Goal: Task Accomplishment & Management: Complete application form

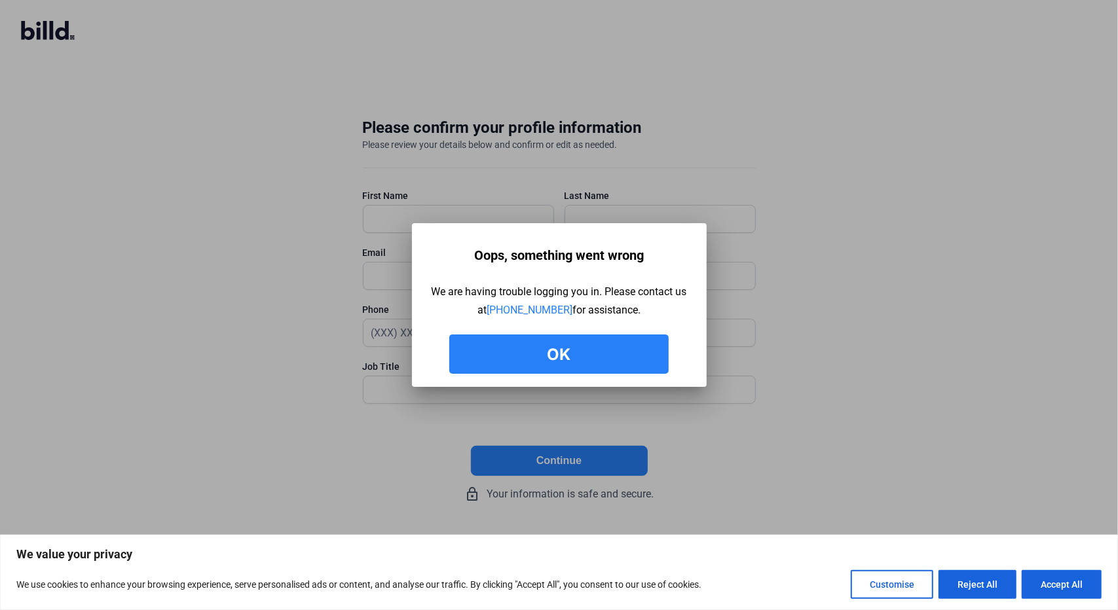
click at [481, 347] on button "Ok" at bounding box center [558, 354] width 219 height 39
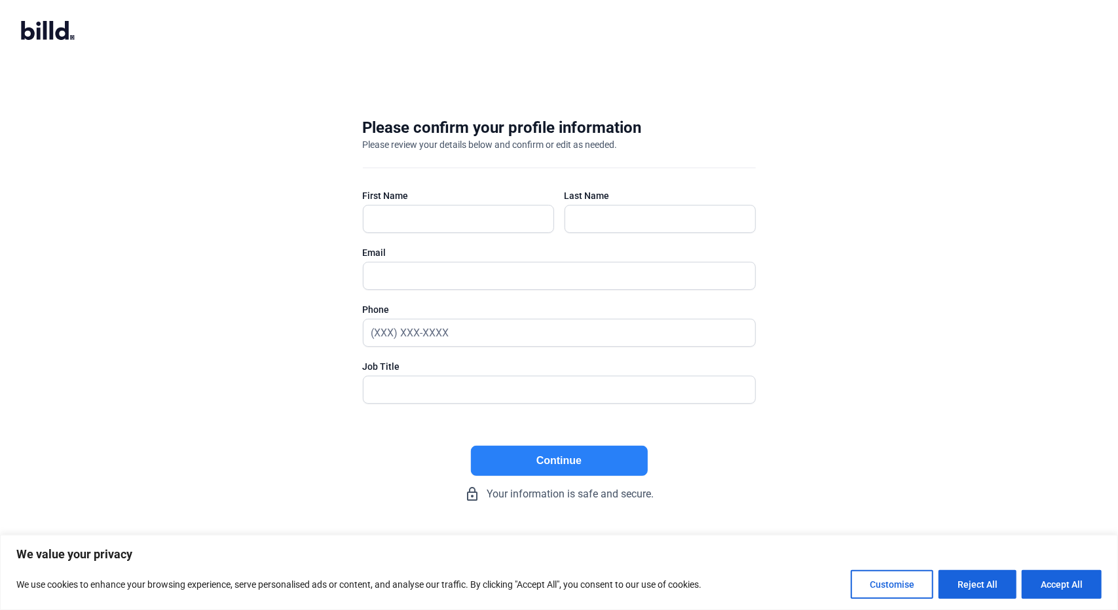
click at [443, 239] on div at bounding box center [458, 239] width 191 height 13
click at [455, 217] on input "text" at bounding box center [458, 219] width 190 height 27
type input "[PERSON_NAME]"
type input "[PERSON_NAME][EMAIL_ADDRESS][DOMAIN_NAME]"
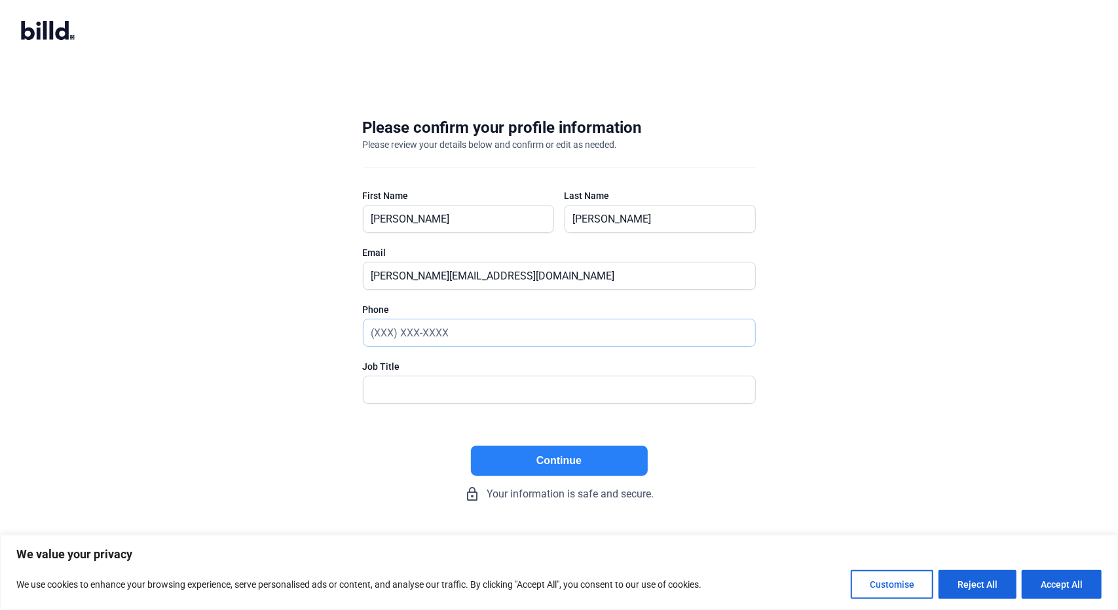
type input "(951) 781-9999"
click at [419, 396] on input "text" at bounding box center [559, 390] width 392 height 27
type input "President"
click at [544, 454] on button "Continue" at bounding box center [559, 461] width 177 height 30
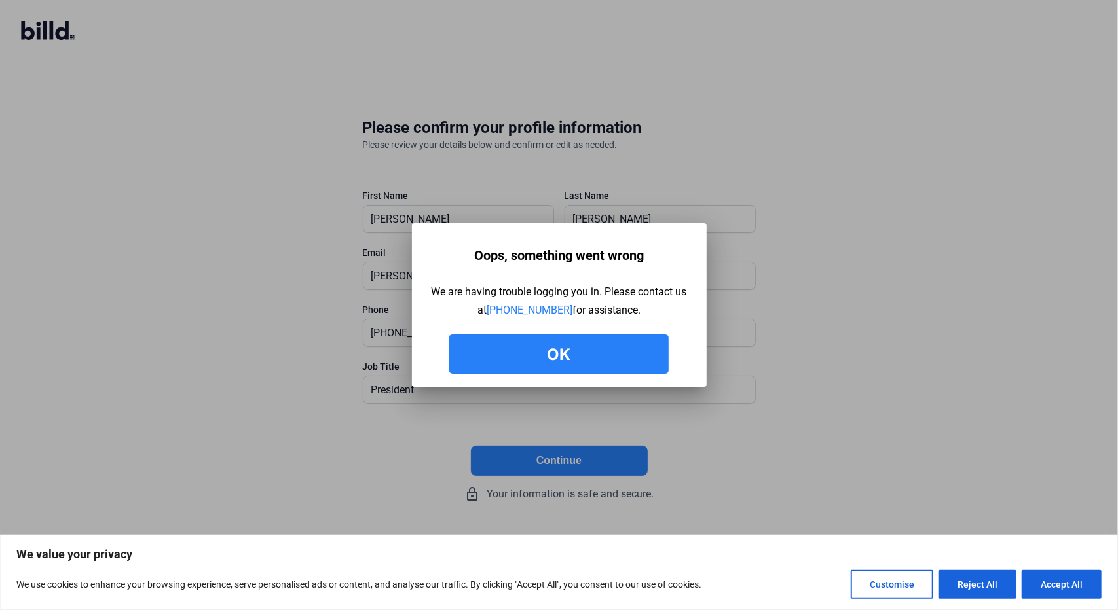
click at [551, 347] on button "Ok" at bounding box center [558, 354] width 219 height 39
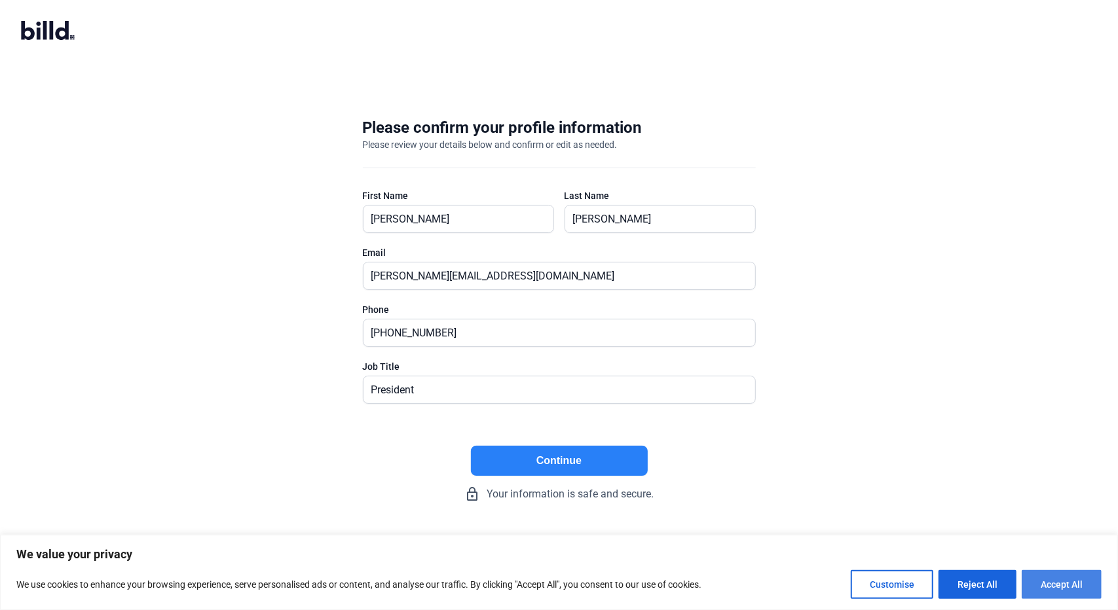
click at [1049, 580] on button "Accept All" at bounding box center [1062, 584] width 80 height 29
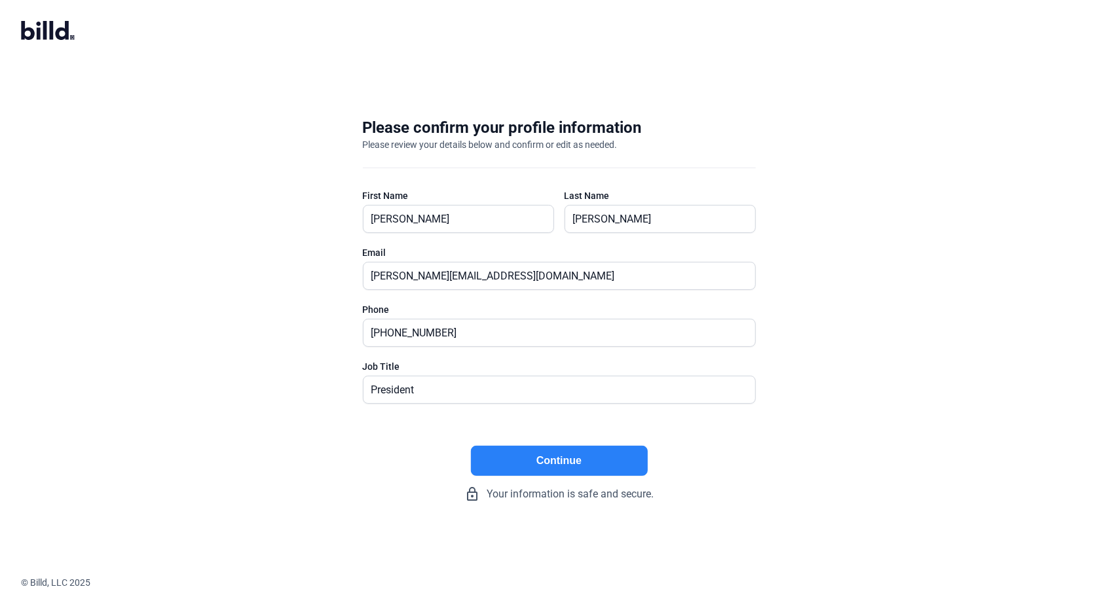
checkbox input "true"
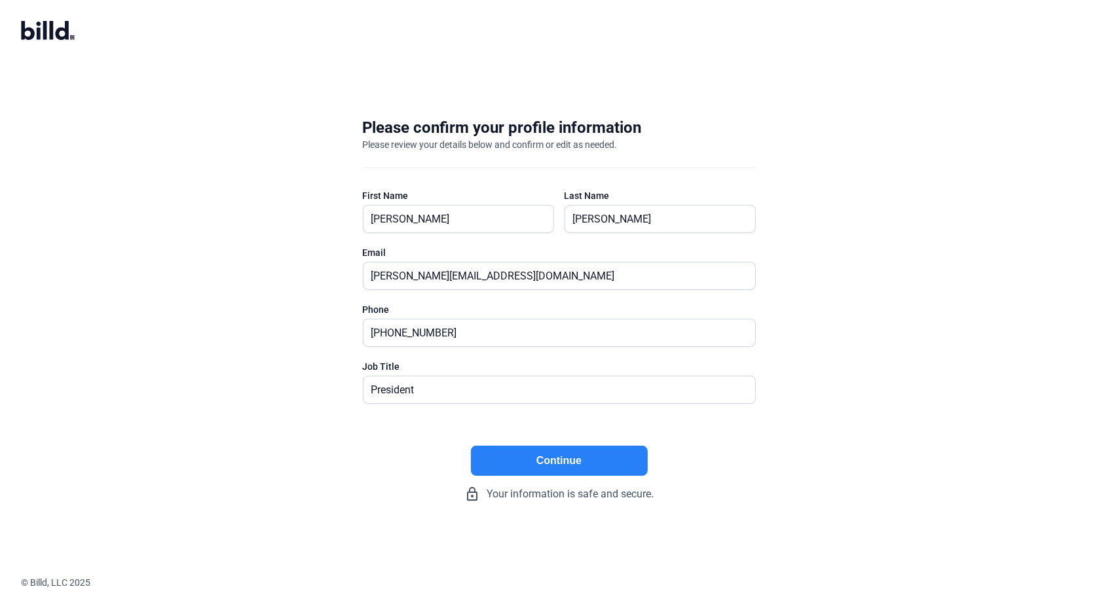
click at [522, 446] on button "Continue" at bounding box center [559, 461] width 177 height 30
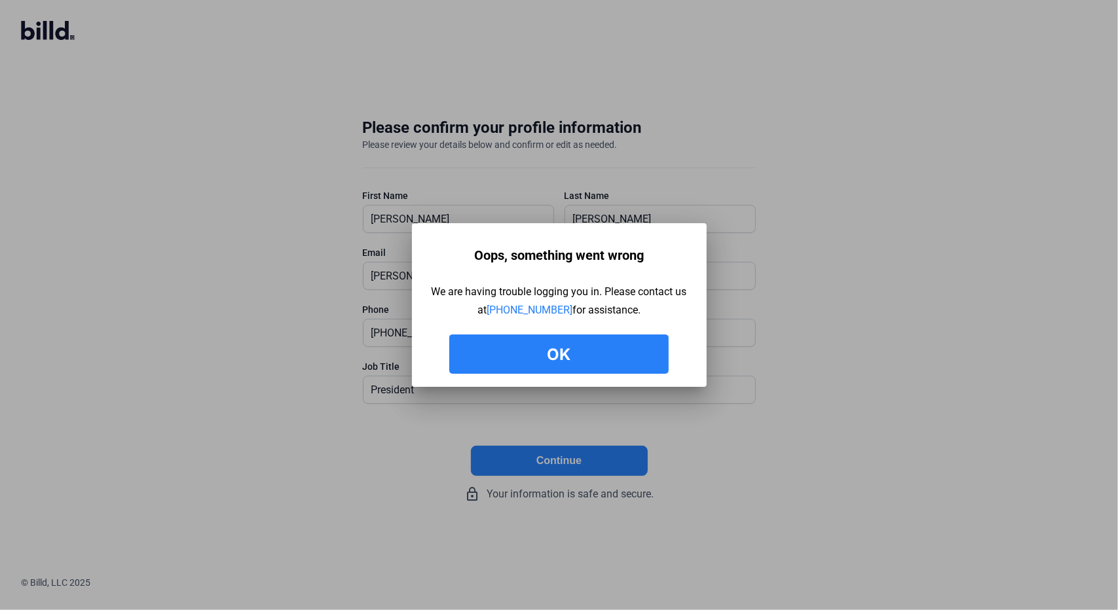
click at [544, 344] on button "Ok" at bounding box center [558, 354] width 219 height 39
click at [495, 372] on button "Ok" at bounding box center [558, 354] width 219 height 39
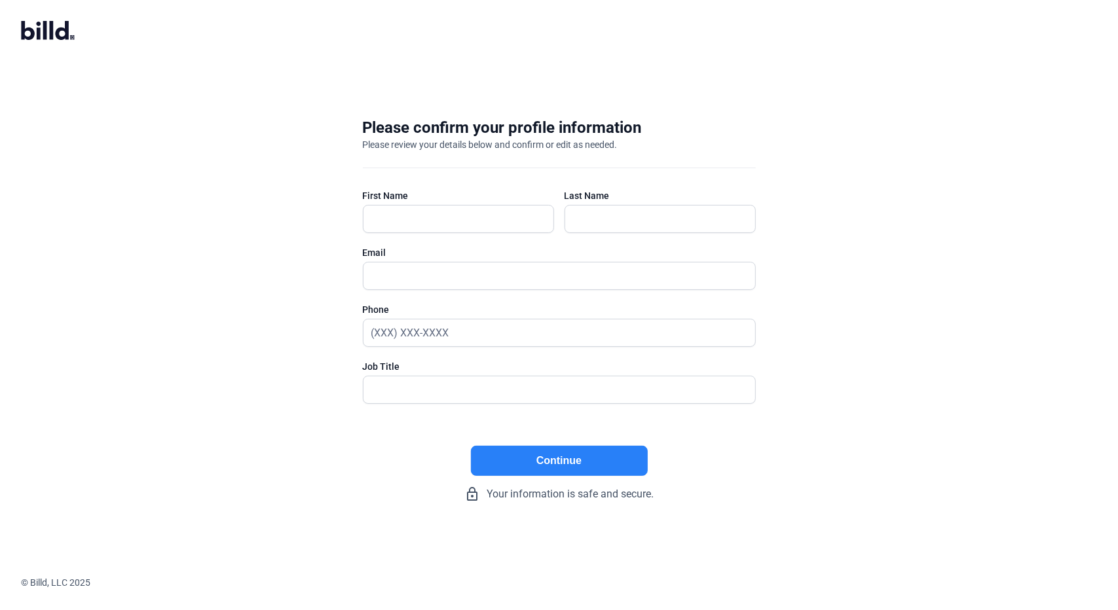
click at [445, 205] on div at bounding box center [458, 219] width 191 height 28
click at [443, 214] on input "text" at bounding box center [451, 219] width 177 height 27
type input "[PERSON_NAME]"
type input "[PERSON_NAME][EMAIL_ADDRESS][DOMAIN_NAME]"
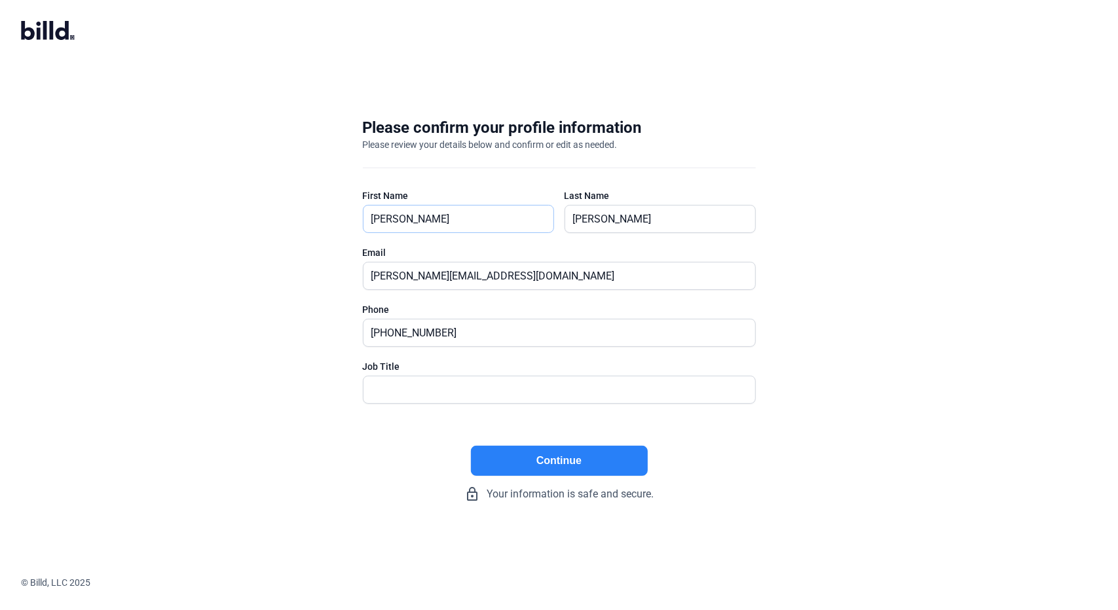
type input "(951) 781-9999"
click at [389, 366] on div "Job Title" at bounding box center [559, 366] width 393 height 13
click at [394, 385] on input "text" at bounding box center [559, 390] width 392 height 27
drag, startPoint x: 422, startPoint y: 386, endPoint x: 342, endPoint y: 401, distance: 81.4
click at [342, 401] on div "Please confirm your profile information Please review your details below and co…" at bounding box center [559, 309] width 435 height 427
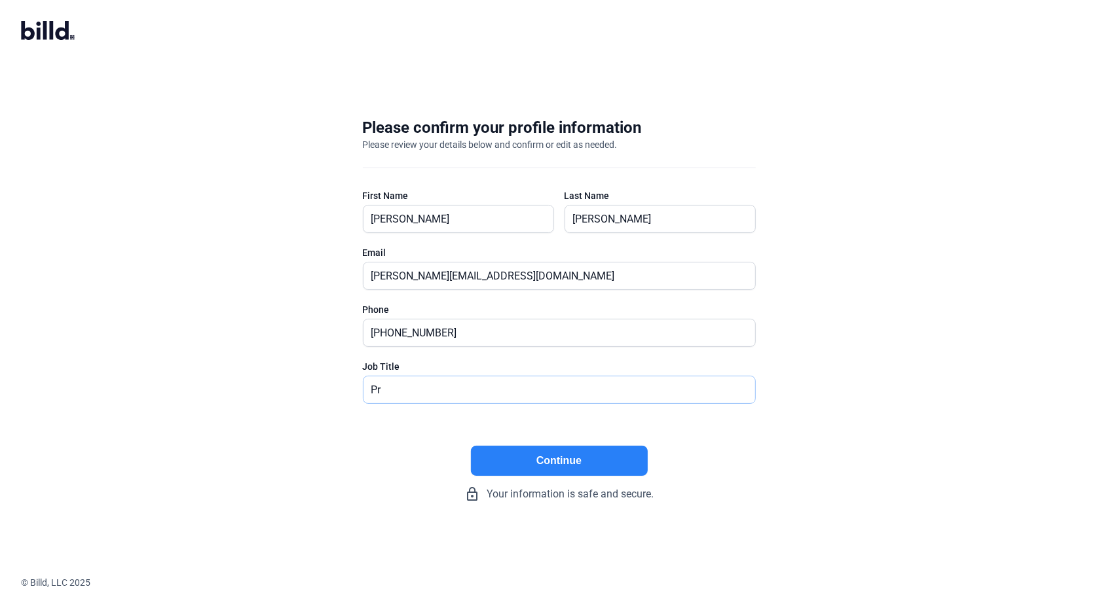
type input "P"
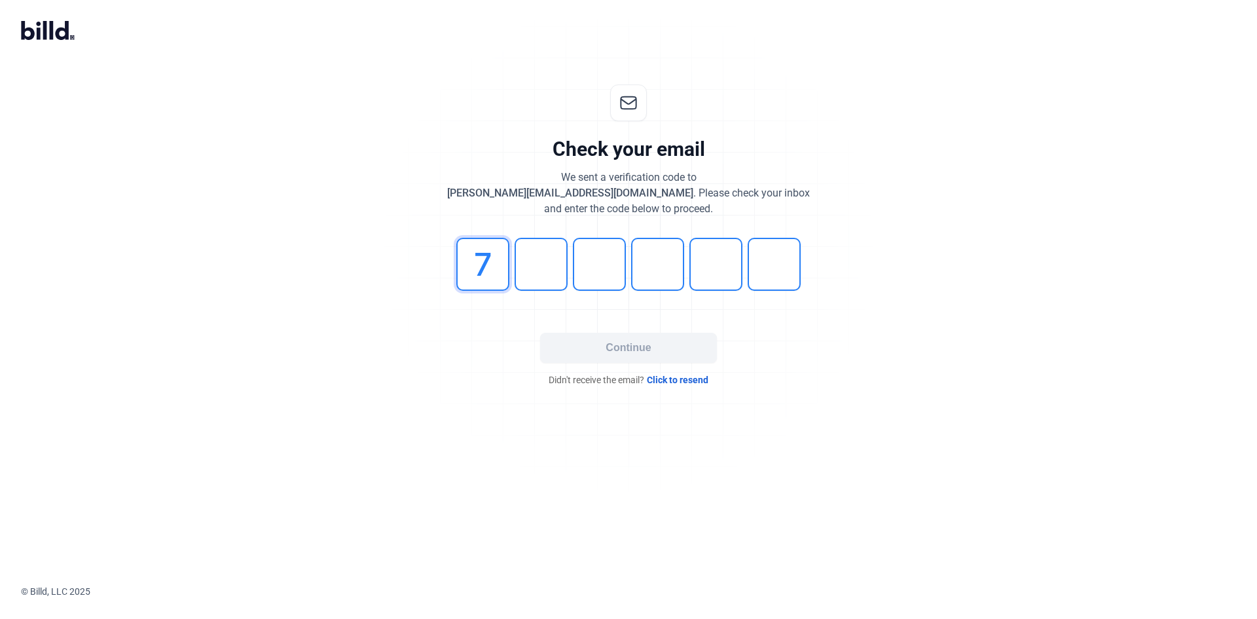
type input "7"
type input "2"
type input "1"
type input "0"
type input "4"
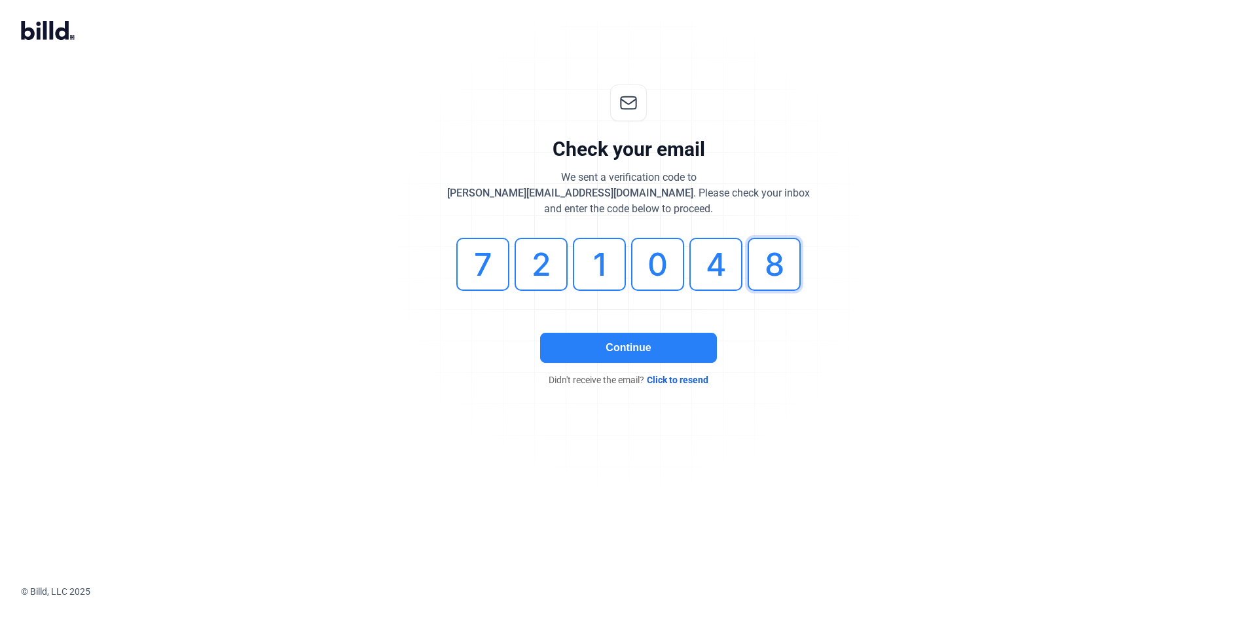
type input "8"
click at [603, 352] on button "Continue" at bounding box center [628, 348] width 177 height 30
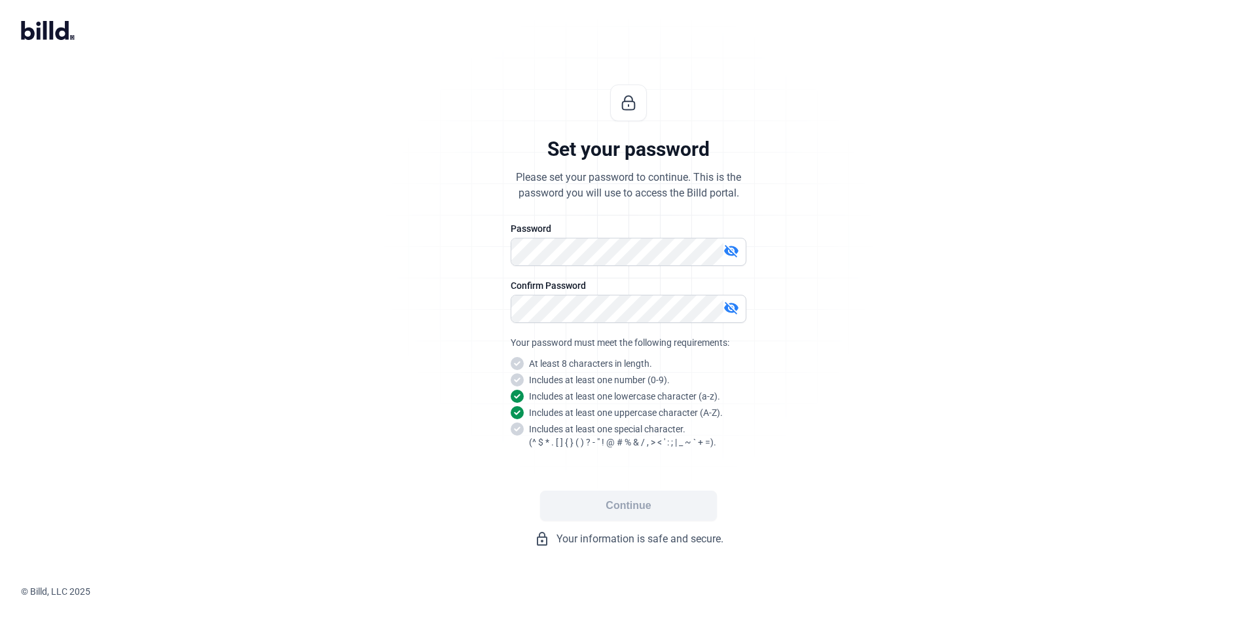
click at [737, 250] on mat-icon "visibility_off" at bounding box center [732, 251] width 16 height 16
click at [727, 306] on mat-icon "visibility_off" at bounding box center [732, 308] width 16 height 16
click at [937, 473] on div "Set your password Please set your password to continue. This is the password yo…" at bounding box center [628, 316] width 1257 height 504
click at [637, 510] on button "Continue" at bounding box center [628, 506] width 177 height 30
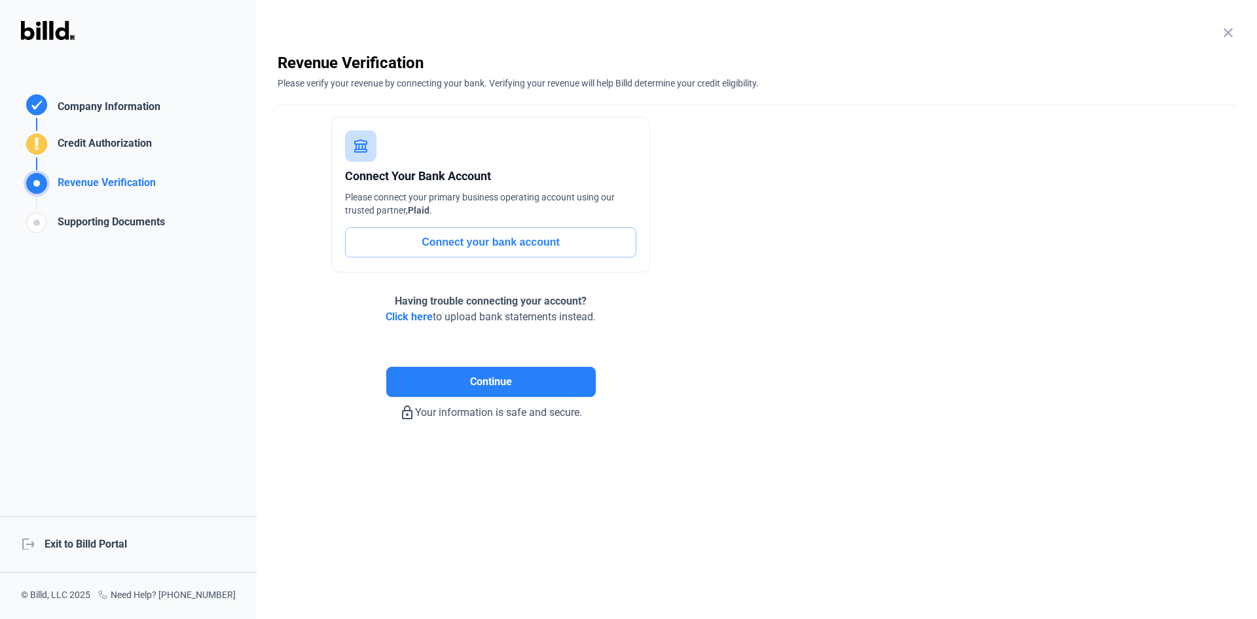
click at [463, 240] on button "Connect your bank account" at bounding box center [490, 242] width 291 height 30
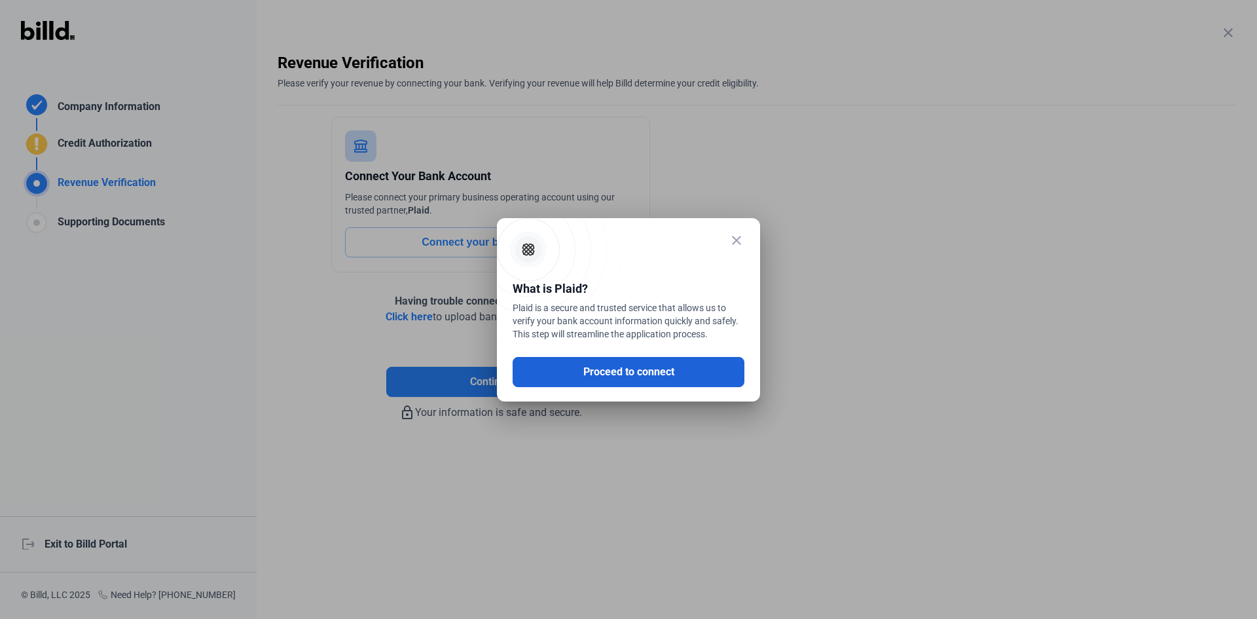
click at [625, 376] on button "Proceed to connect" at bounding box center [629, 372] width 232 height 30
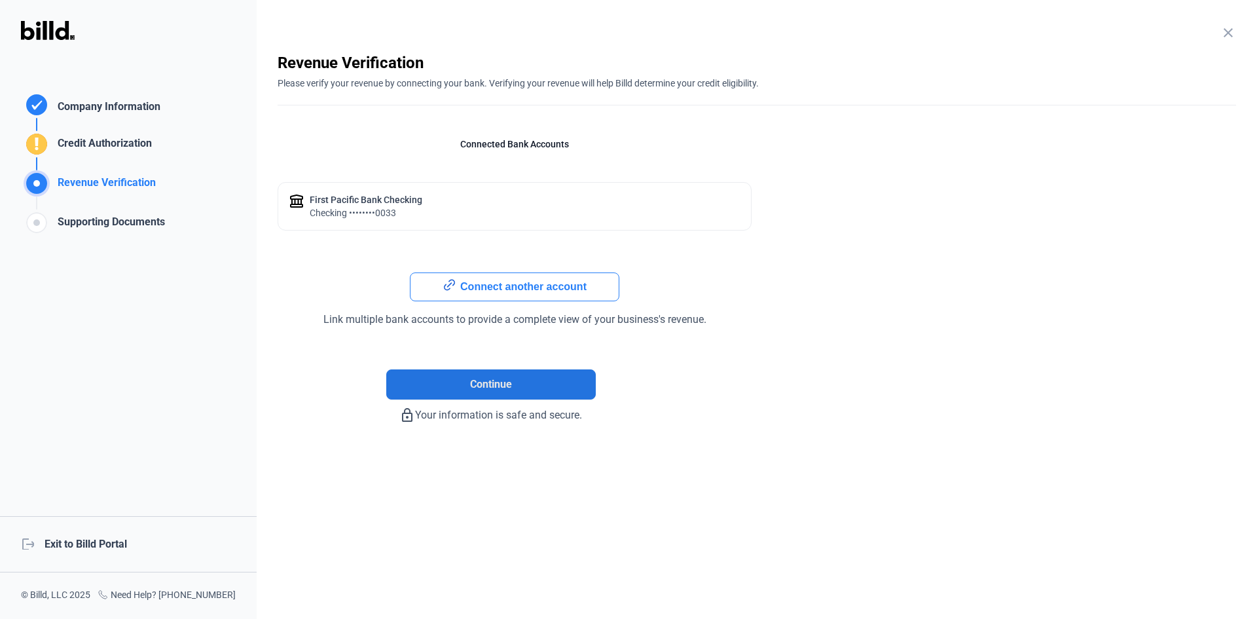
click at [517, 383] on button "Continue" at bounding box center [491, 384] width 210 height 30
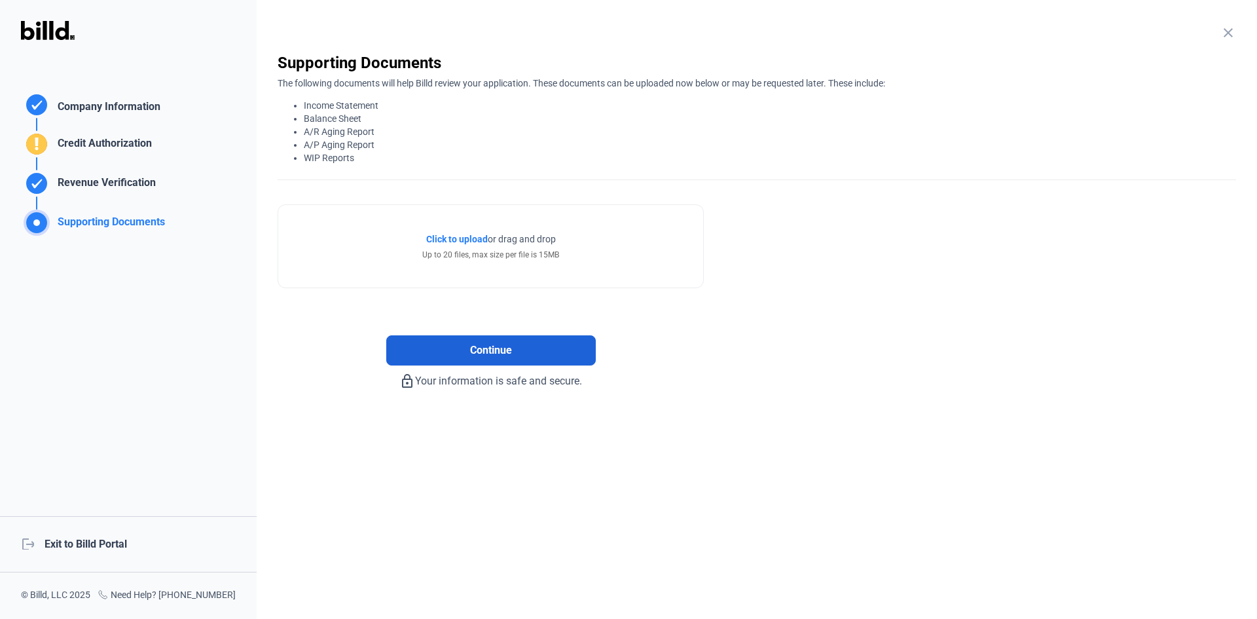
click at [512, 359] on button "Continue" at bounding box center [491, 350] width 210 height 30
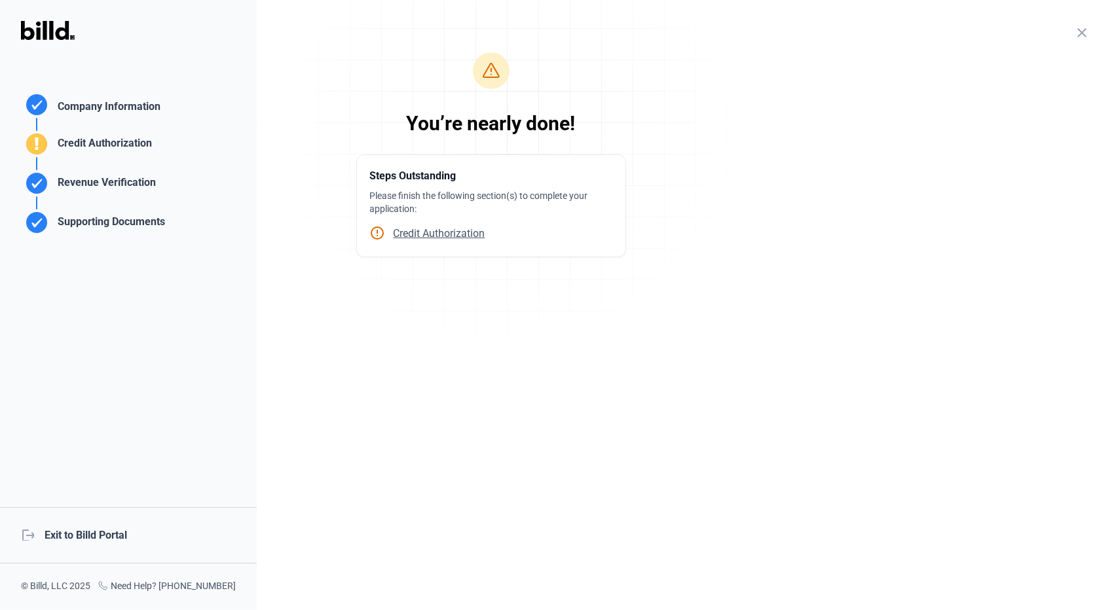
click at [456, 238] on span "Credit Authorization" at bounding box center [436, 233] width 100 height 12
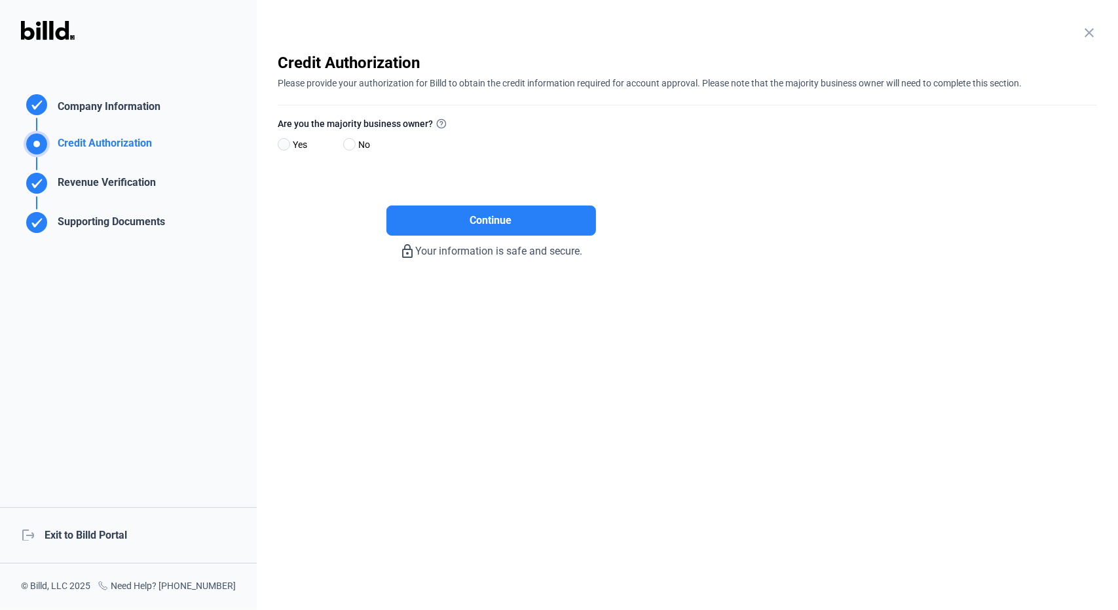
click at [282, 146] on span at bounding box center [284, 144] width 12 height 12
click at [282, 146] on input "Yes" at bounding box center [283, 145] width 10 height 10
radio input "true"
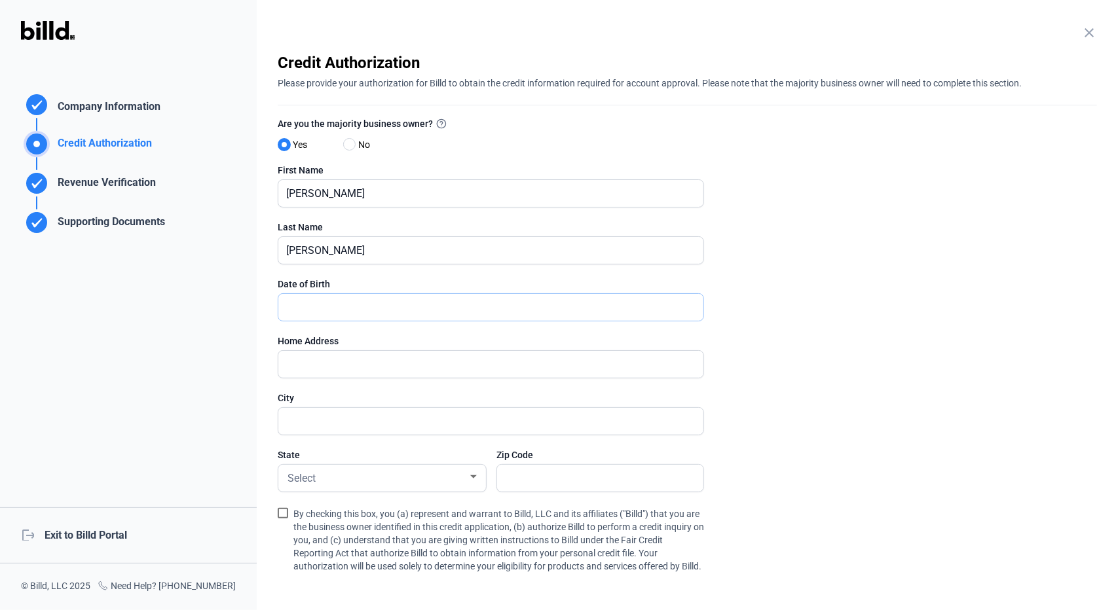
click at [310, 308] on input "text" at bounding box center [483, 307] width 411 height 27
type input "[DATE]"
click at [288, 369] on input "text" at bounding box center [483, 364] width 411 height 27
type input "[STREET_ADDRESS]"
type input "Murrieta"
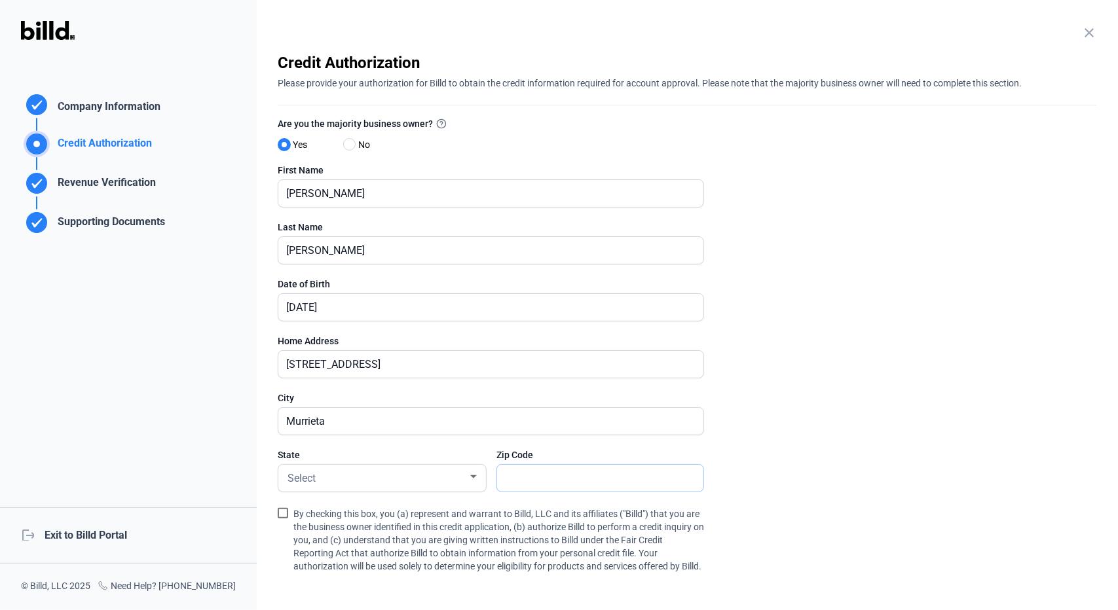
type input "92563"
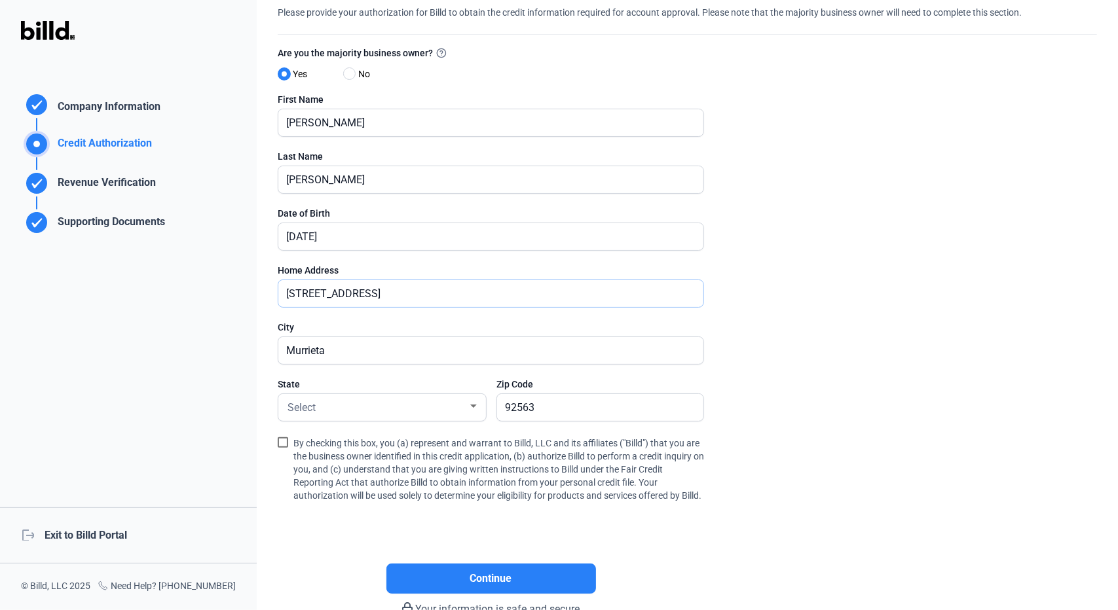
scroll to position [131, 0]
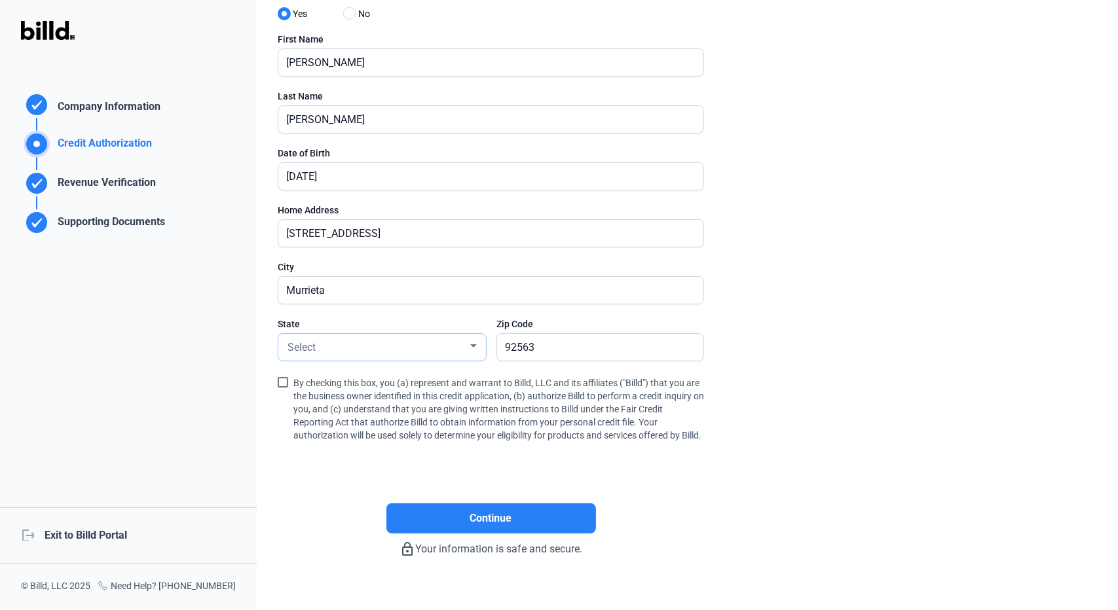
click at [394, 340] on div "Select" at bounding box center [376, 346] width 183 height 18
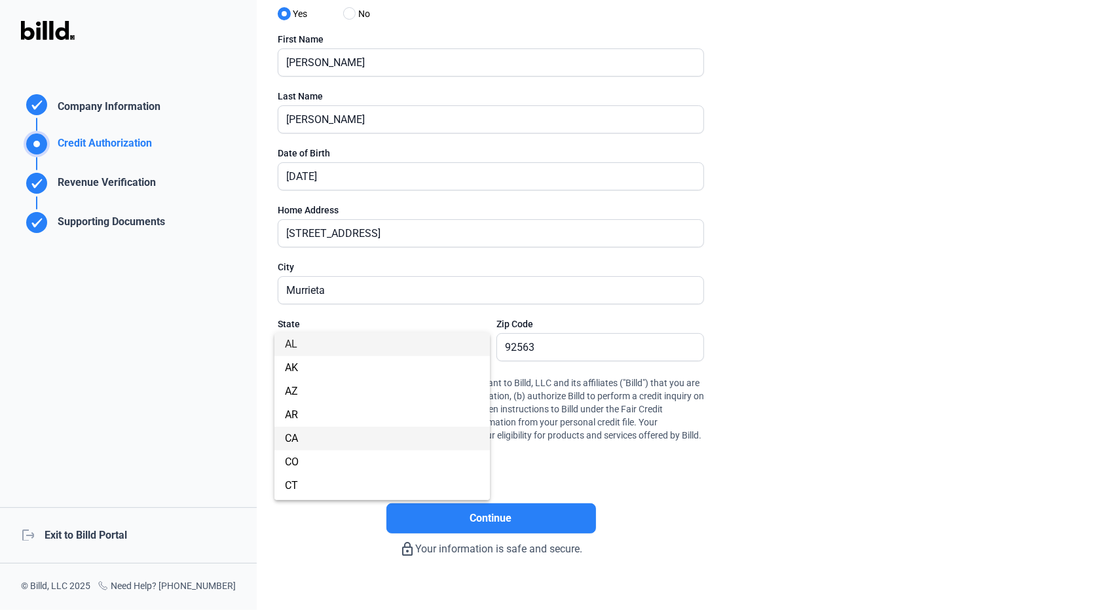
click at [309, 434] on span "CA" at bounding box center [382, 439] width 195 height 24
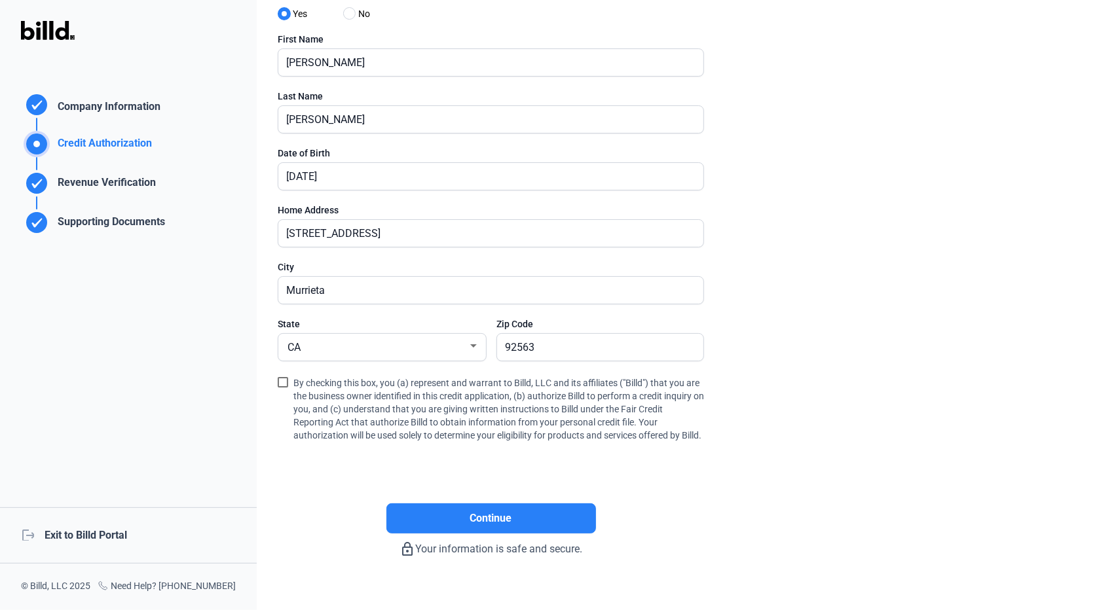
click at [280, 383] on span at bounding box center [283, 382] width 10 height 10
click at [0, 0] on input "By checking this box, you (a) represent and warrant to Billd, LLC and its affil…" at bounding box center [0, 0] width 0 height 0
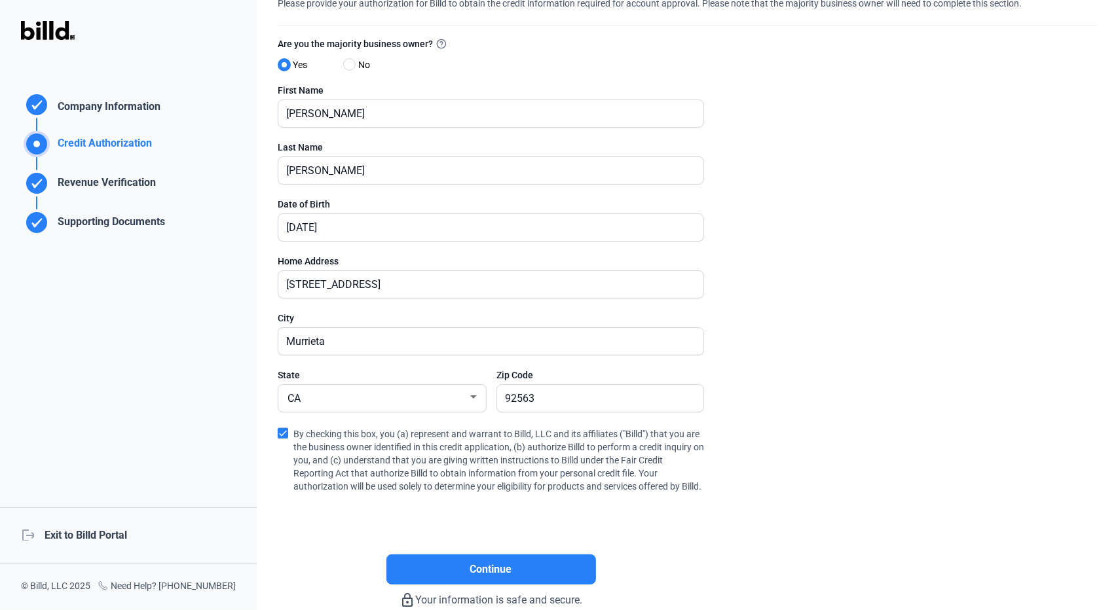
scroll to position [160, 0]
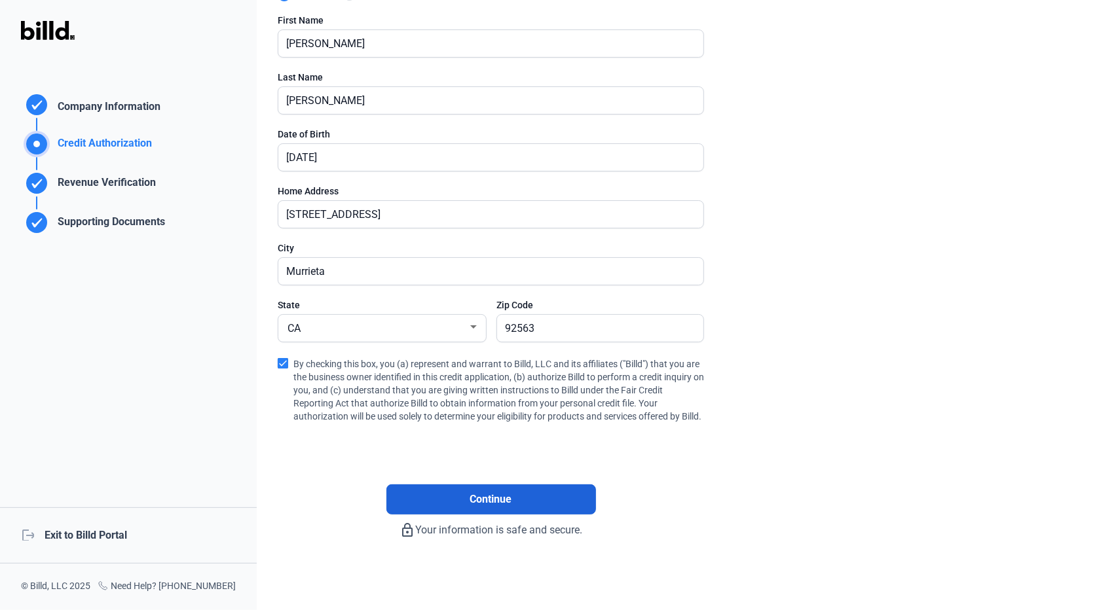
click at [492, 508] on button "Continue" at bounding box center [491, 500] width 210 height 30
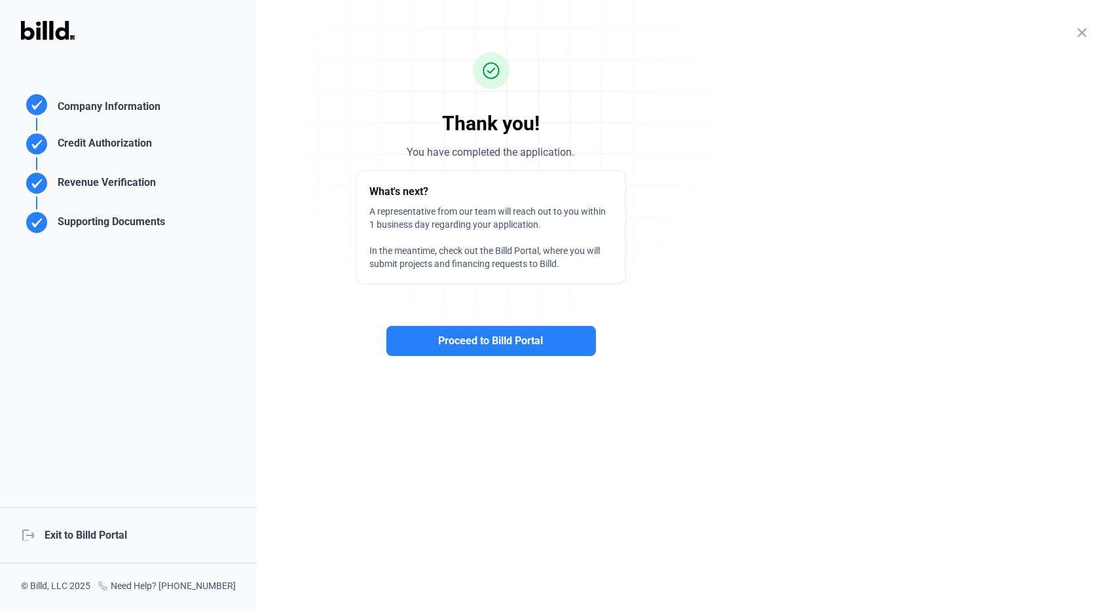
scroll to position [0, 0]
click at [493, 352] on button "Proceed to Billd Portal" at bounding box center [491, 341] width 210 height 30
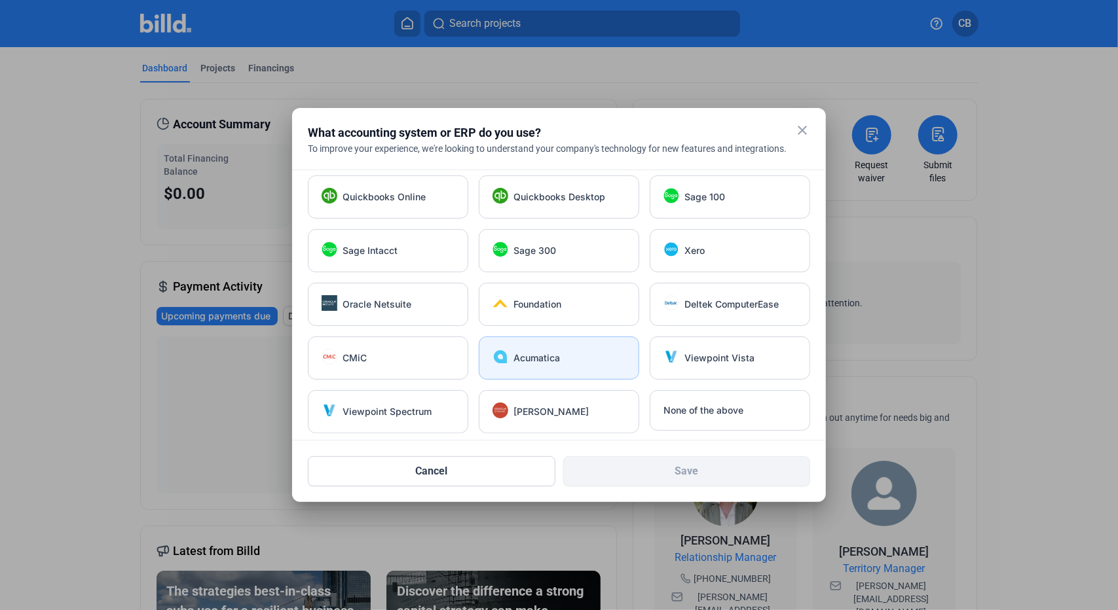
scroll to position [7, 0]
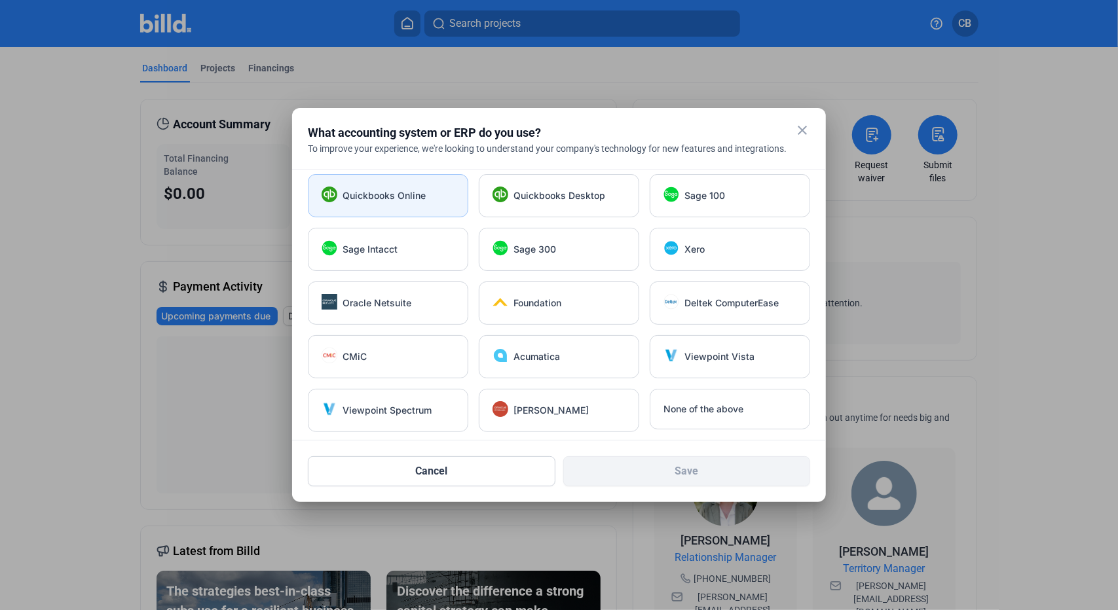
click at [398, 202] on div "Quickbooks Online" at bounding box center [388, 195] width 160 height 43
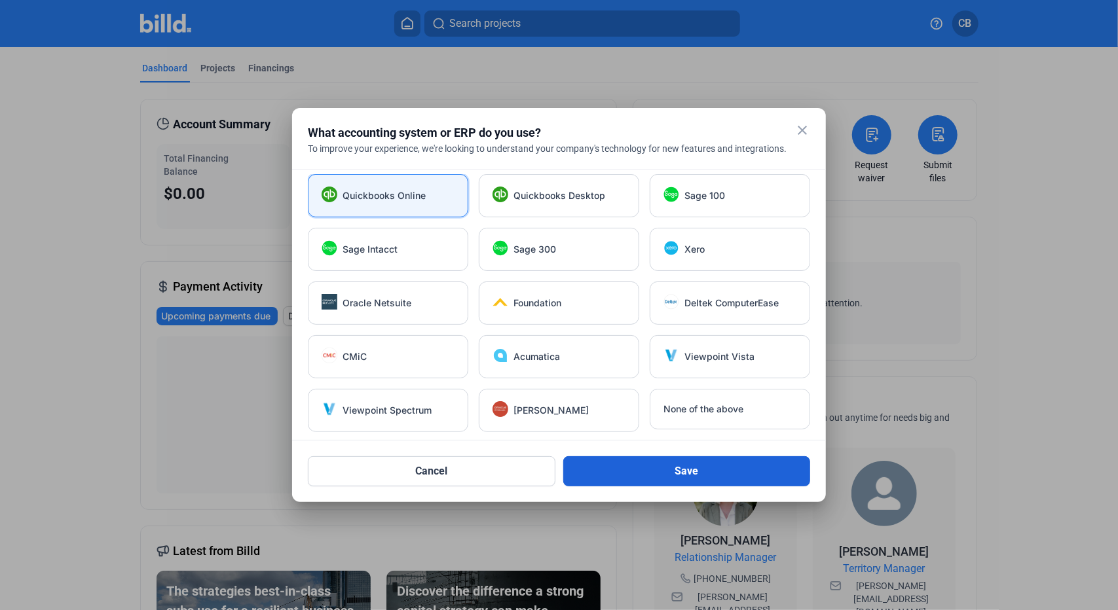
click at [614, 475] on button "Save" at bounding box center [687, 471] width 248 height 30
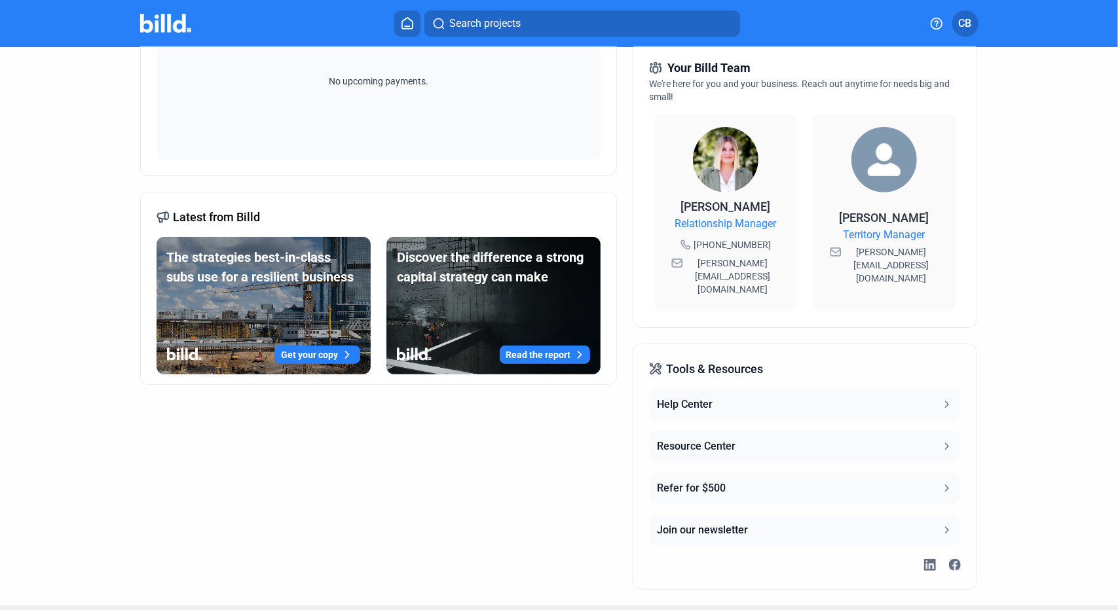
scroll to position [0, 0]
